Goal: Task Accomplishment & Management: Complete application form

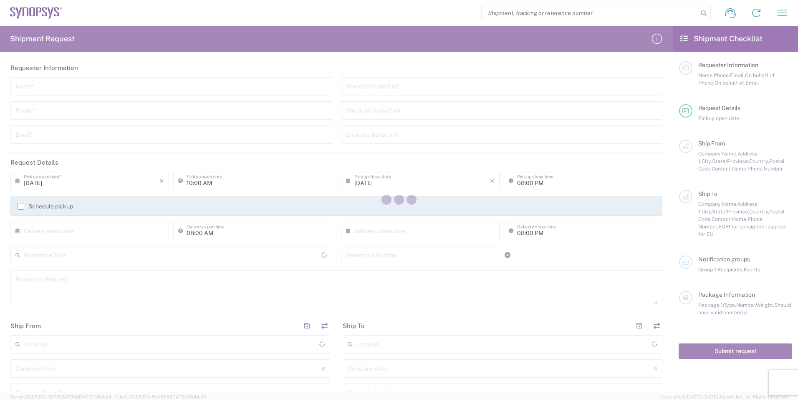
type input "[GEOGRAPHIC_DATA]"
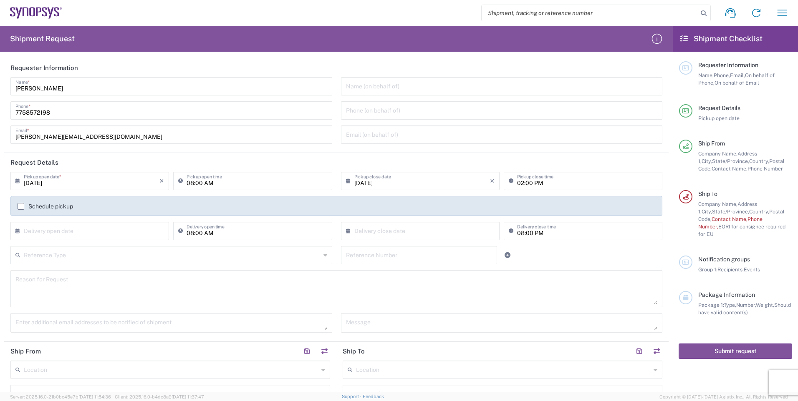
scroll to position [417, 0]
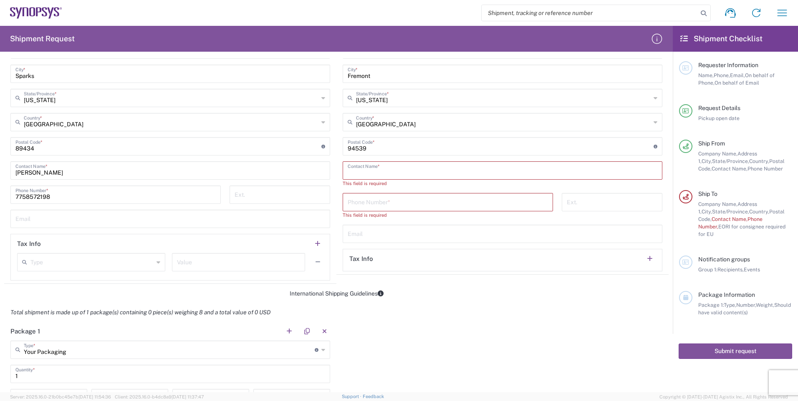
click at [421, 173] on input "text" at bounding box center [503, 170] width 310 height 15
paste input "Carrie Barfield"
type input "Carrie Barfield"
click at [416, 191] on input "tel" at bounding box center [448, 194] width 200 height 15
paste input "(916) 245-3219"
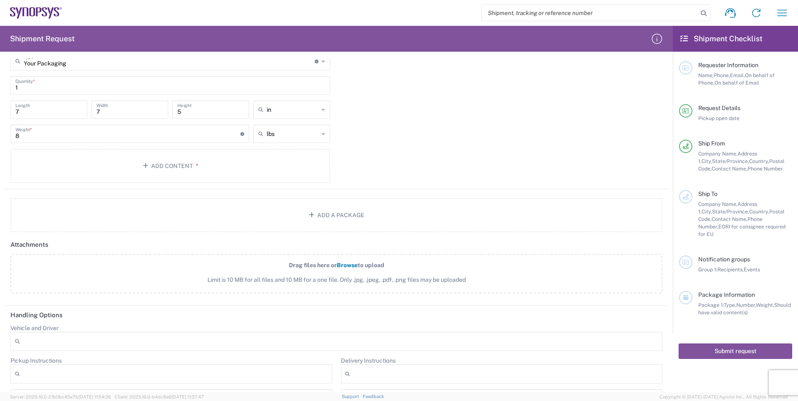
scroll to position [741, 0]
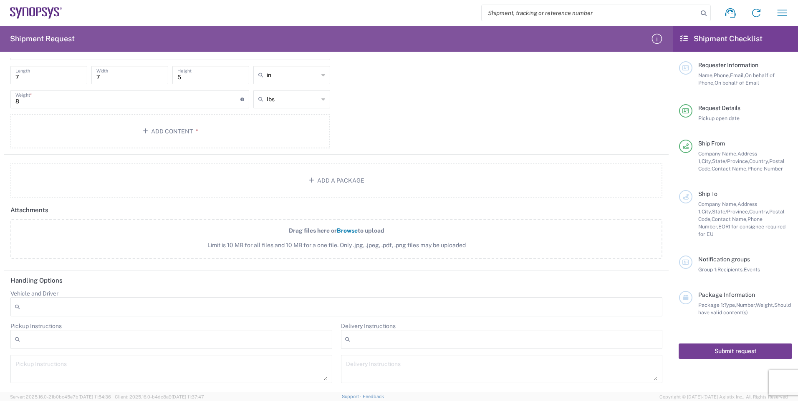
type input "(916) 245-3219"
click at [748, 344] on button "Submit request" at bounding box center [734, 351] width 113 height 15
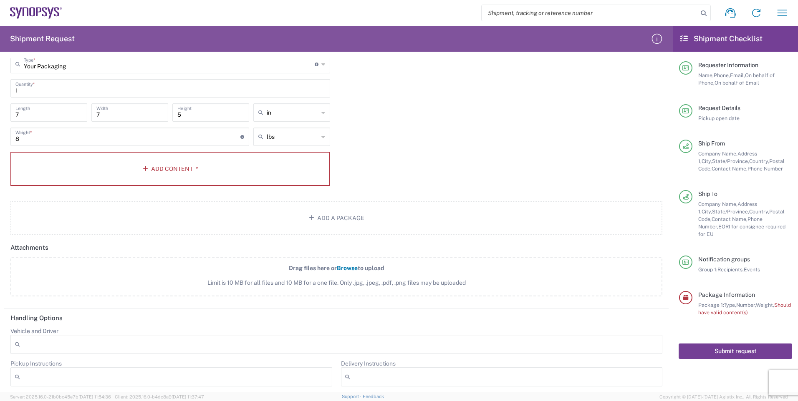
scroll to position [657, 0]
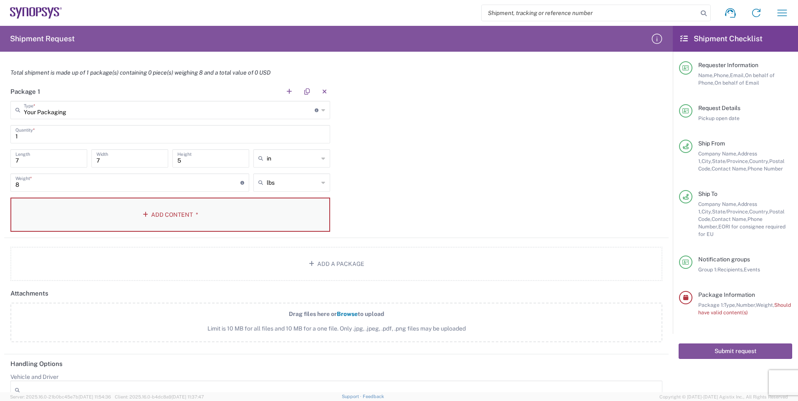
click at [199, 218] on button "Add Content *" at bounding box center [170, 215] width 320 height 34
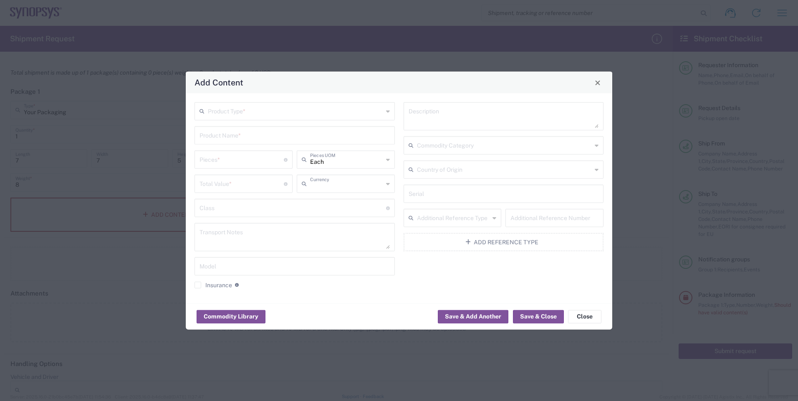
type input "US Dollar"
click at [267, 112] on input "text" at bounding box center [295, 110] width 175 height 15
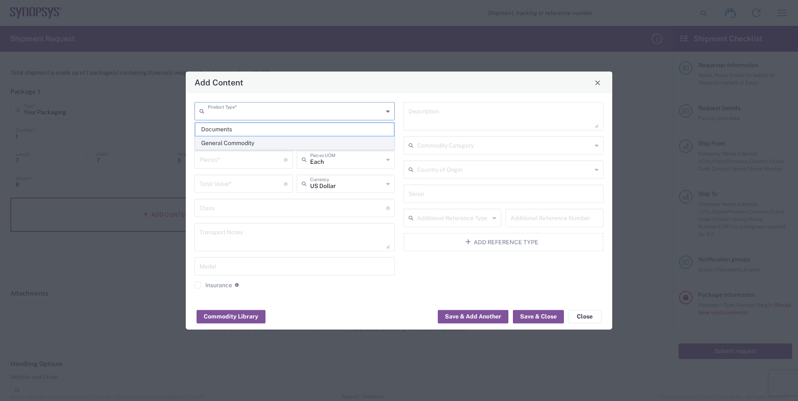
click at [254, 142] on span "General Commodity" at bounding box center [294, 143] width 199 height 13
type input "General Commodity"
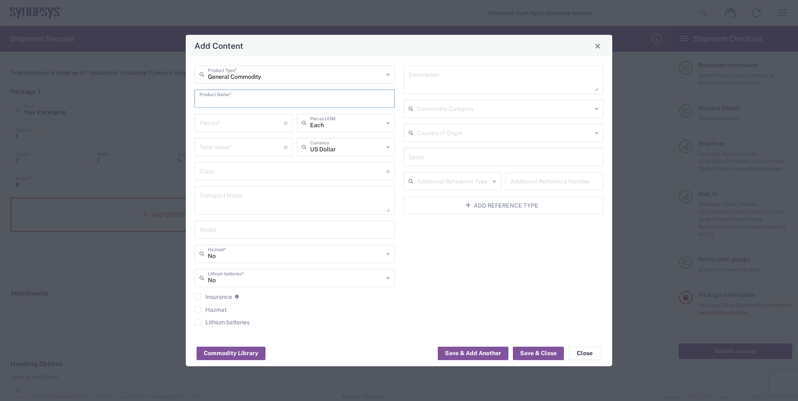
click at [251, 103] on input "text" at bounding box center [294, 98] width 190 height 15
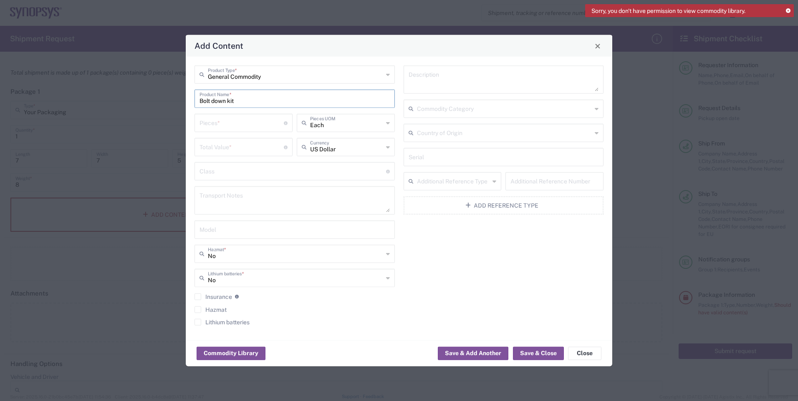
type input "Bolt down kit"
click at [254, 121] on input "number" at bounding box center [241, 122] width 84 height 15
type input "2"
click at [275, 148] on input "number" at bounding box center [241, 146] width 84 height 15
type input "300"
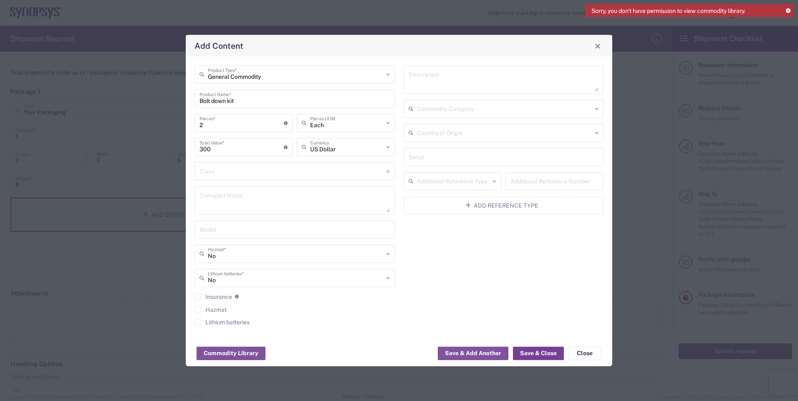
click at [533, 359] on button "Save & Close" at bounding box center [538, 353] width 51 height 13
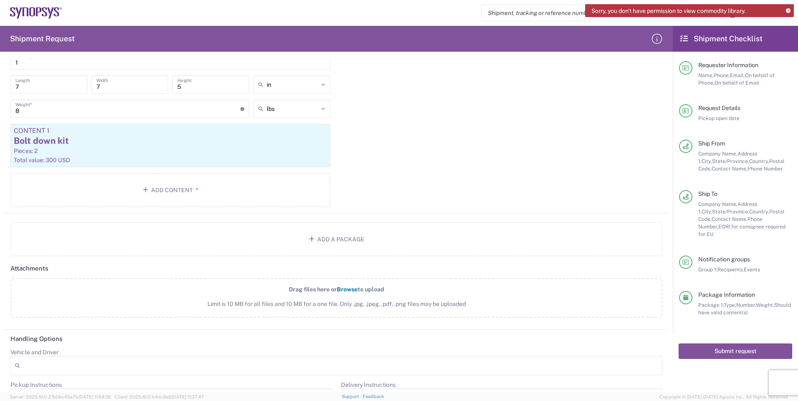
scroll to position [790, 0]
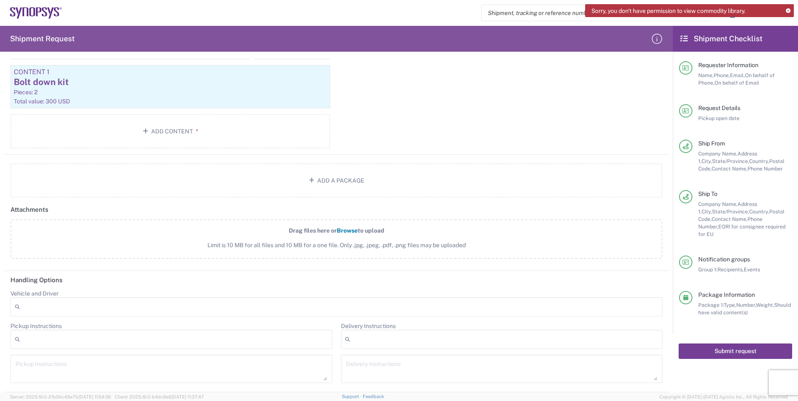
click at [759, 347] on button "Submit request" at bounding box center [734, 351] width 113 height 15
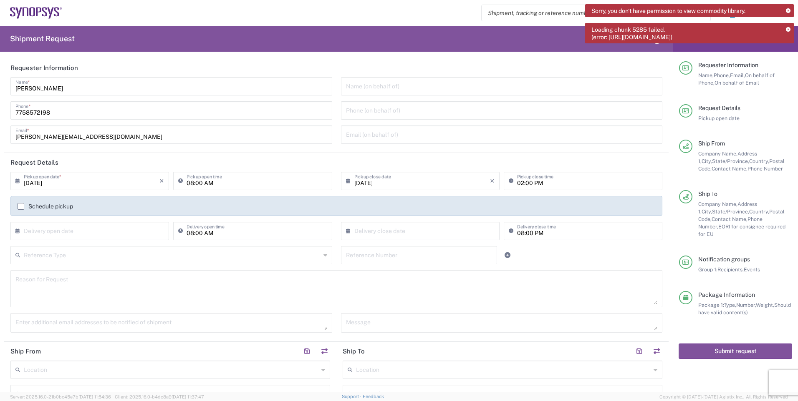
click at [88, 179] on input "08/15/2025" at bounding box center [92, 180] width 136 height 15
click at [78, 257] on span "19" at bounding box center [79, 257] width 12 height 12
type input "[DATE]"
click at [443, 184] on input "text" at bounding box center [422, 180] width 136 height 15
click at [407, 254] on span "19" at bounding box center [406, 257] width 12 height 12
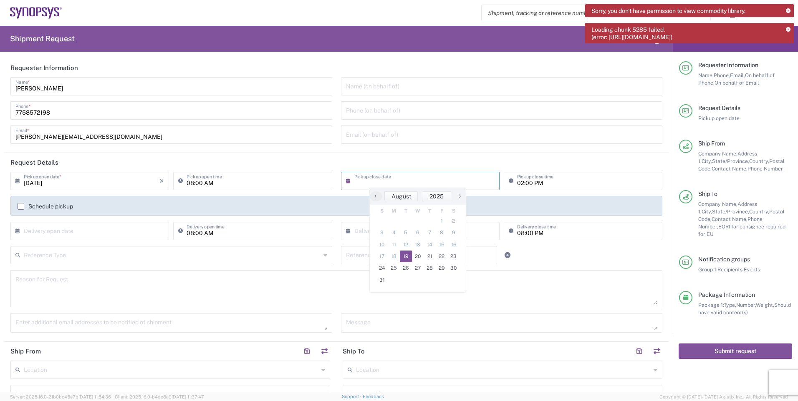
type input "[DATE]"
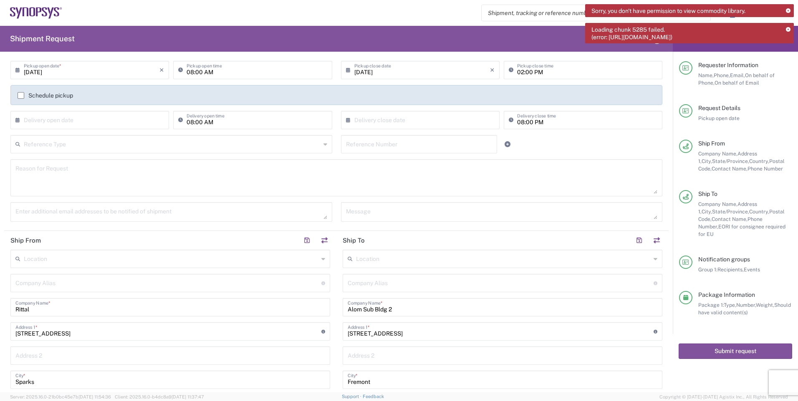
scroll to position [250, 0]
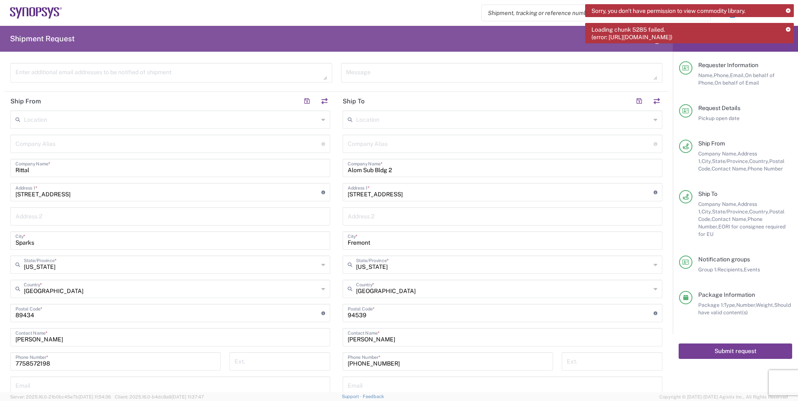
click at [699, 344] on button "Submit request" at bounding box center [734, 351] width 113 height 15
